Goal: Information Seeking & Learning: Find specific fact

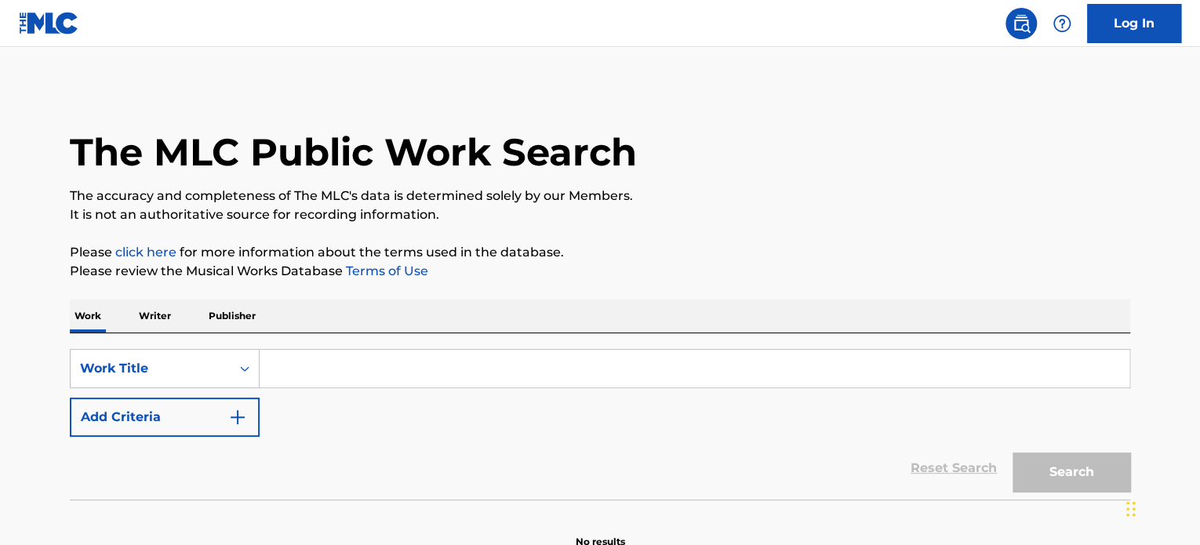
click at [380, 370] on input "Search Form" at bounding box center [695, 369] width 870 height 38
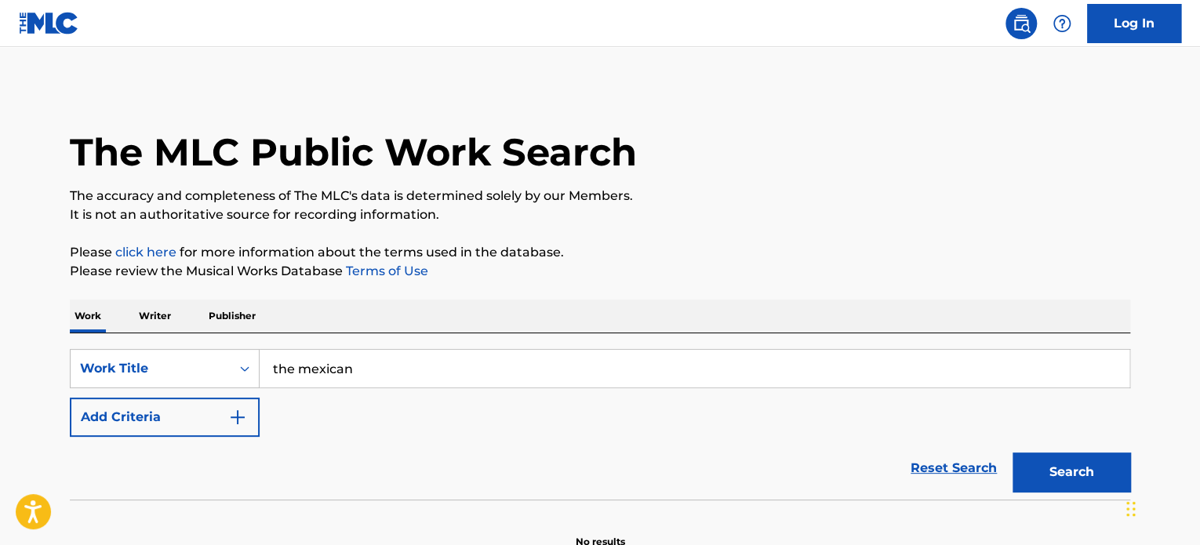
type input "the mexican"
click at [1012, 452] on button "Search" at bounding box center [1071, 471] width 118 height 39
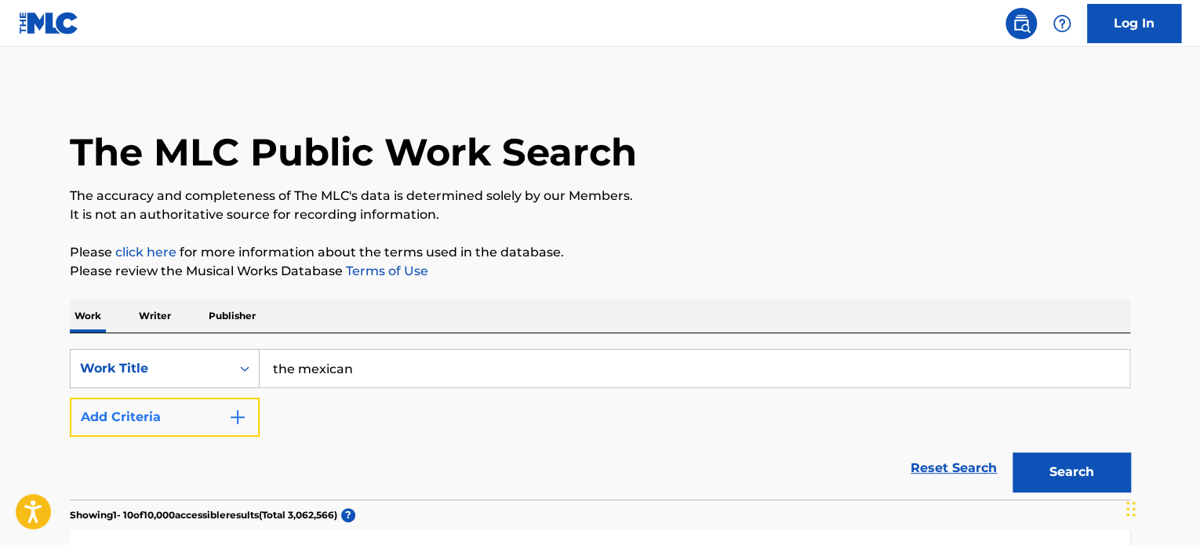
click at [159, 422] on button "Add Criteria" at bounding box center [165, 417] width 190 height 39
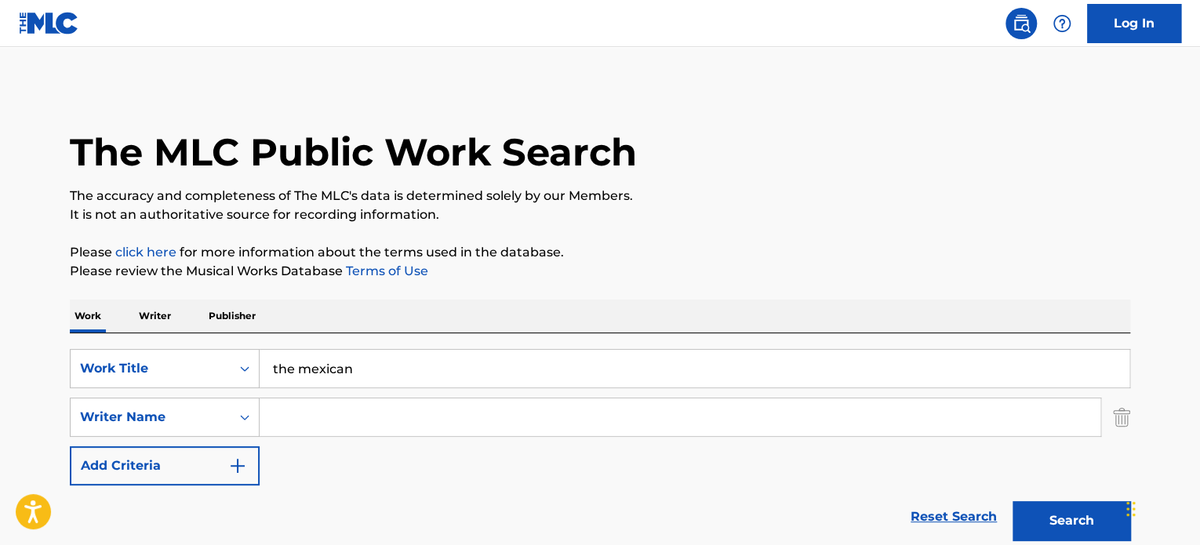
click at [395, 427] on input "Search Form" at bounding box center [680, 417] width 841 height 38
type input "shacklock"
click at [1012, 501] on button "Search" at bounding box center [1071, 520] width 118 height 39
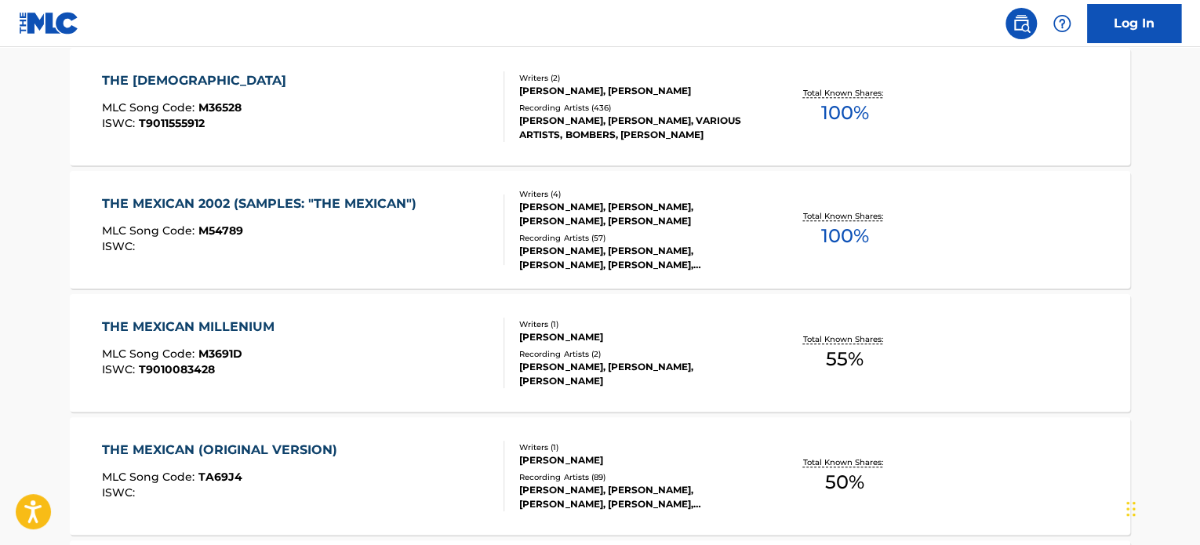
scroll to position [627, 0]
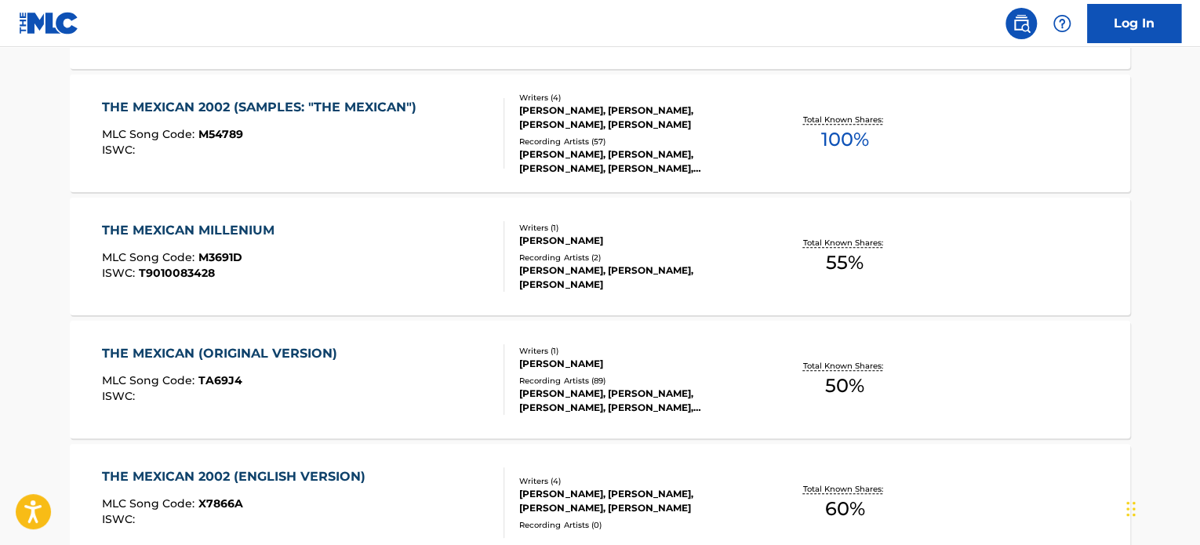
click at [568, 380] on div "Recording Artists ( 89 )" at bounding box center [637, 381] width 237 height 12
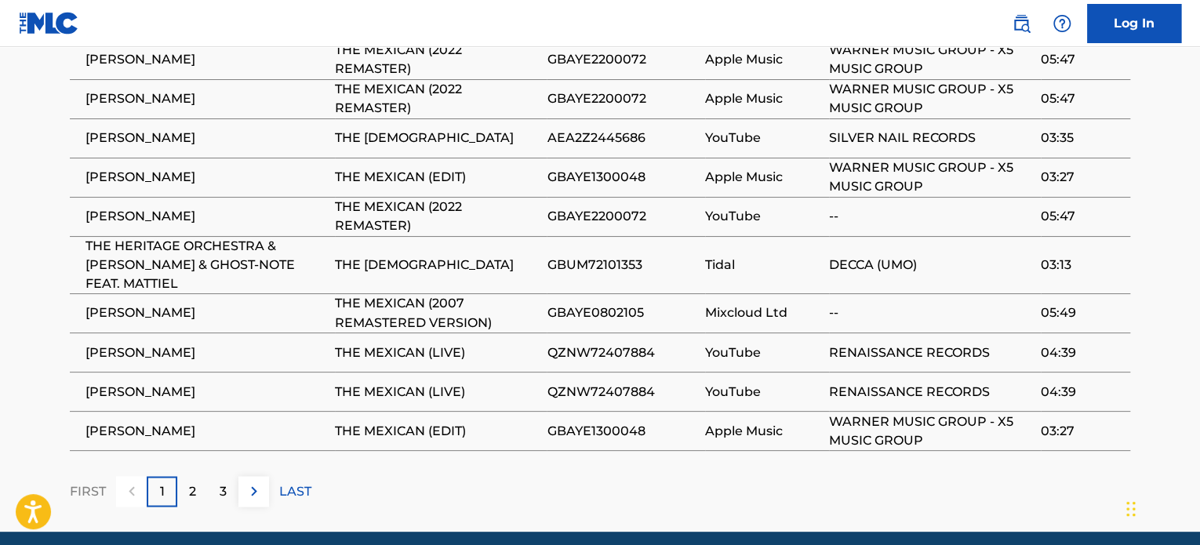
scroll to position [1176, 0]
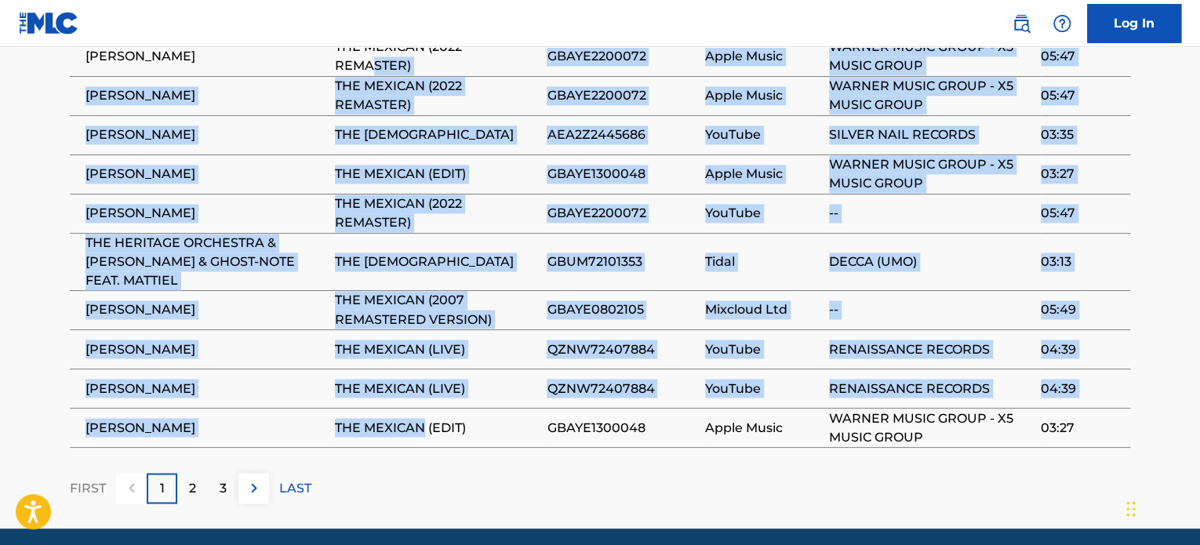
drag, startPoint x: 423, startPoint y: 414, endPoint x: 441, endPoint y: 137, distance: 277.3
click at [376, 59] on tbody "BABE RUTH THE MEXICAN (2022 REMASTER) GBAYE2200072 Apple Music WARNER MUSIC GRO…" at bounding box center [600, 242] width 1060 height 410
click at [786, 314] on span "Mixcloud Ltd" at bounding box center [763, 309] width 116 height 19
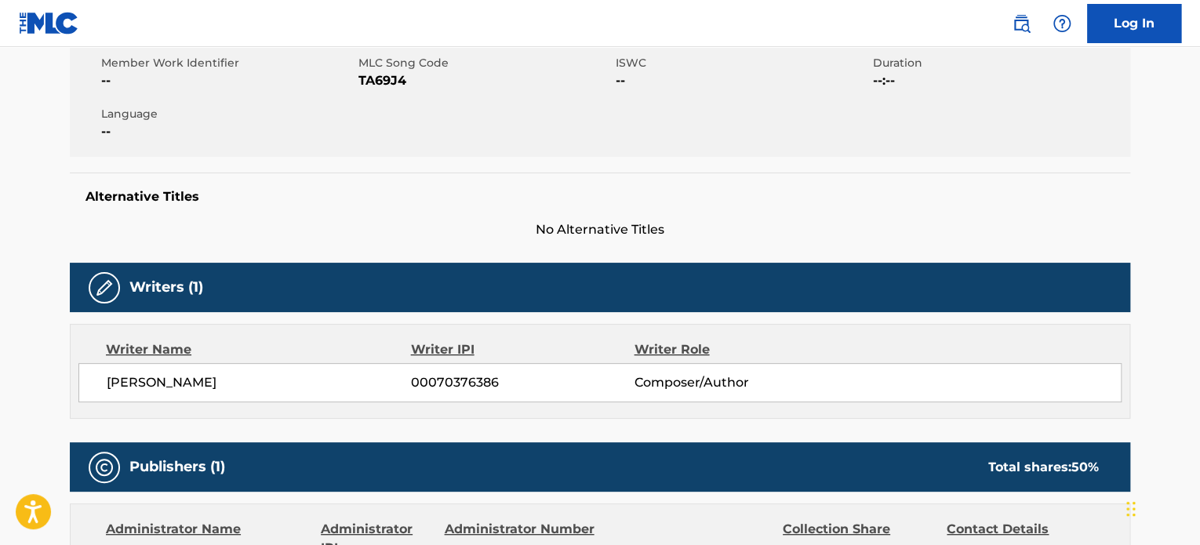
scroll to position [0, 0]
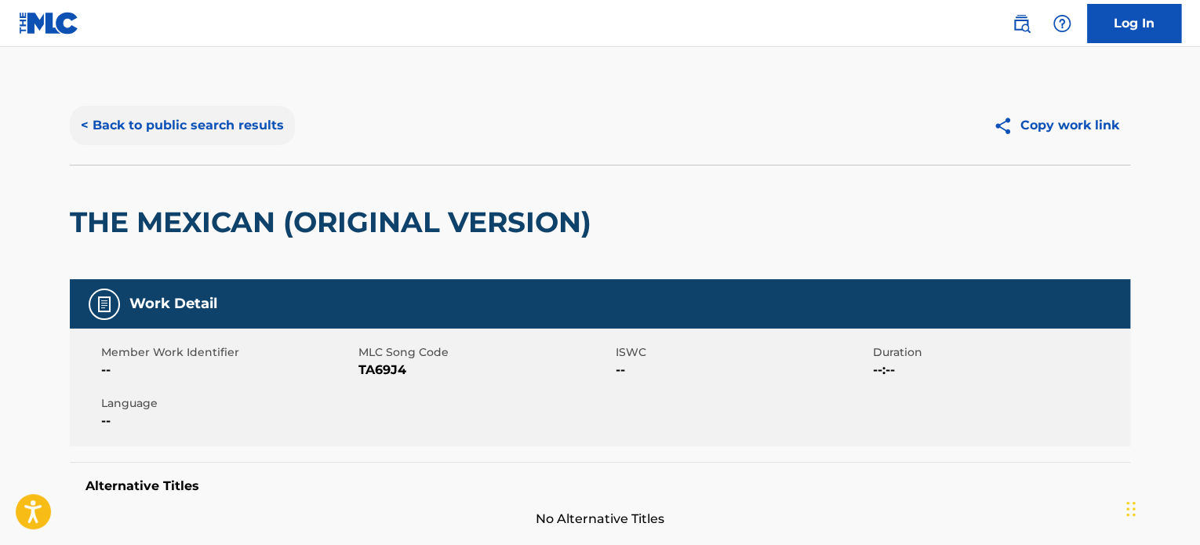
click at [160, 133] on button "< Back to public search results" at bounding box center [182, 125] width 225 height 39
